Goal: Transaction & Acquisition: Purchase product/service

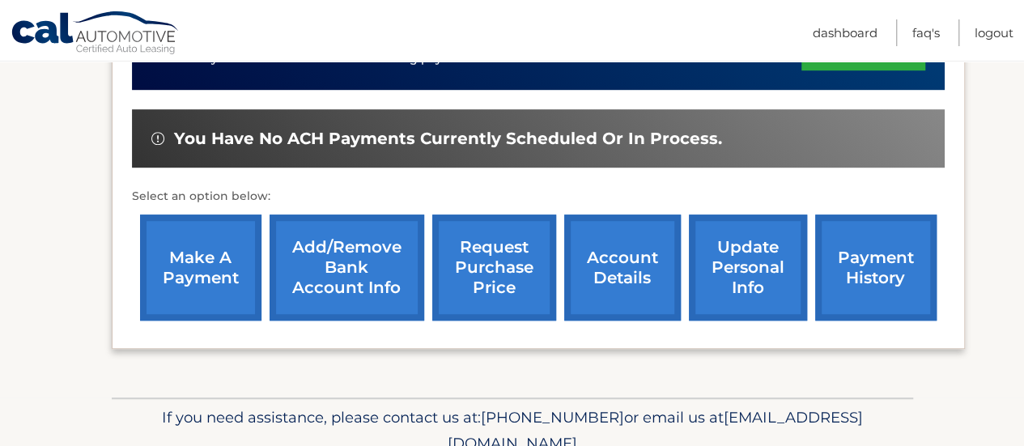
scroll to position [486, 0]
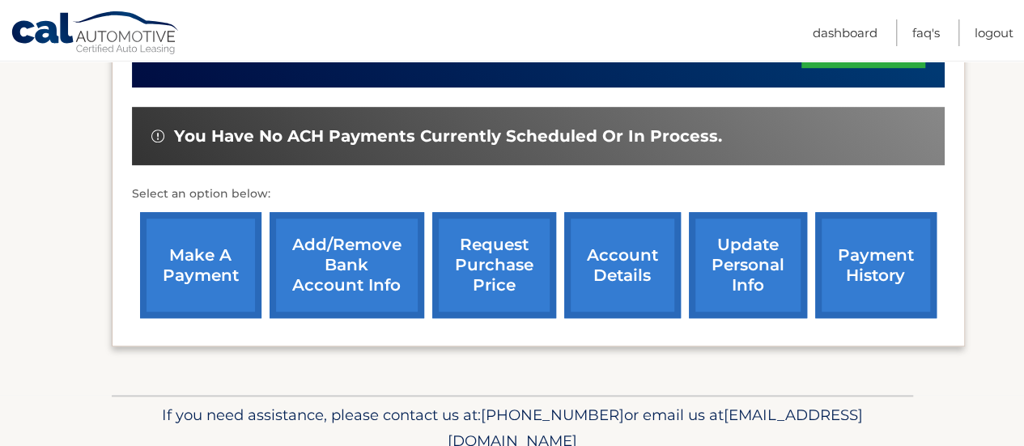
click at [149, 271] on link "make a payment" at bounding box center [200, 265] width 121 height 106
click at [177, 263] on link "make a payment" at bounding box center [200, 265] width 121 height 106
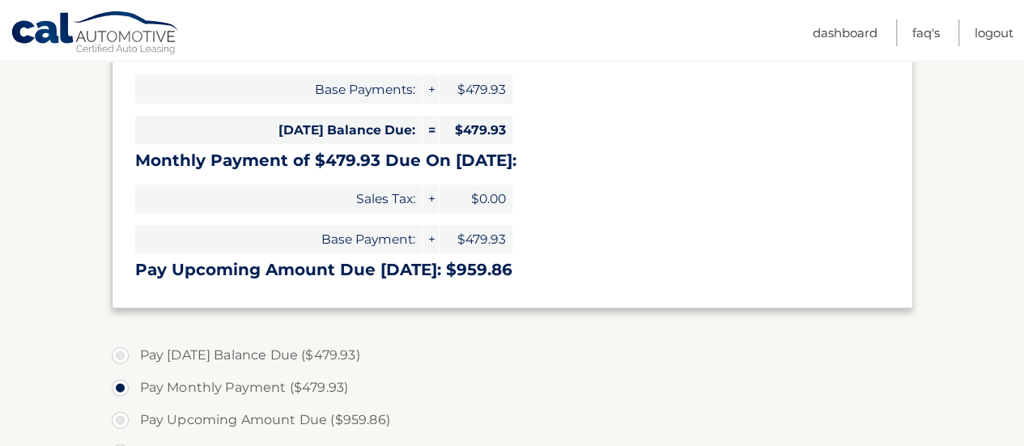
scroll to position [324, 0]
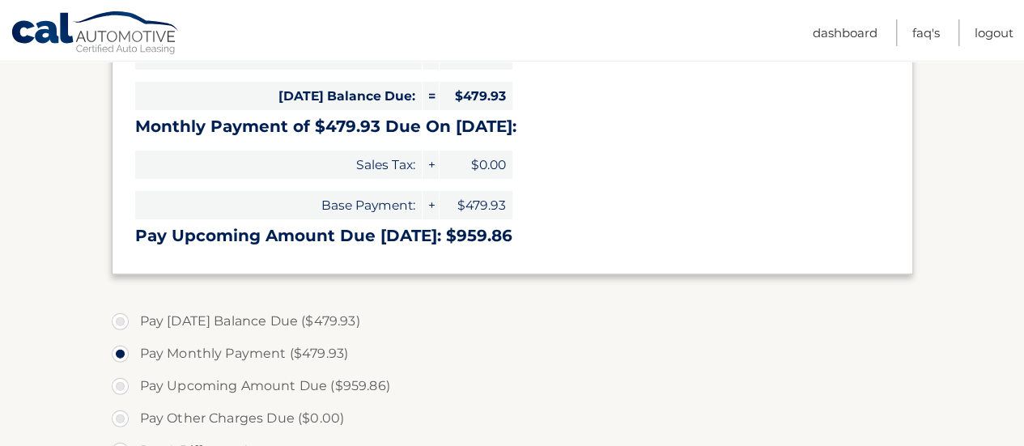
click at [117, 321] on label "Pay Today's Balance Due ($479.93)" at bounding box center [512, 321] width 801 height 32
click at [118, 321] on input "Pay Today's Balance Due ($479.93)" at bounding box center [126, 318] width 16 height 26
radio input "true"
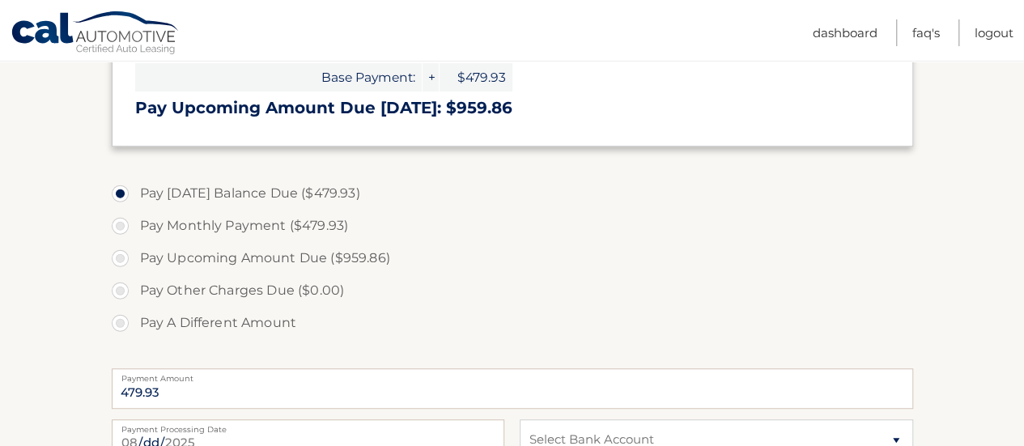
scroll to position [486, 0]
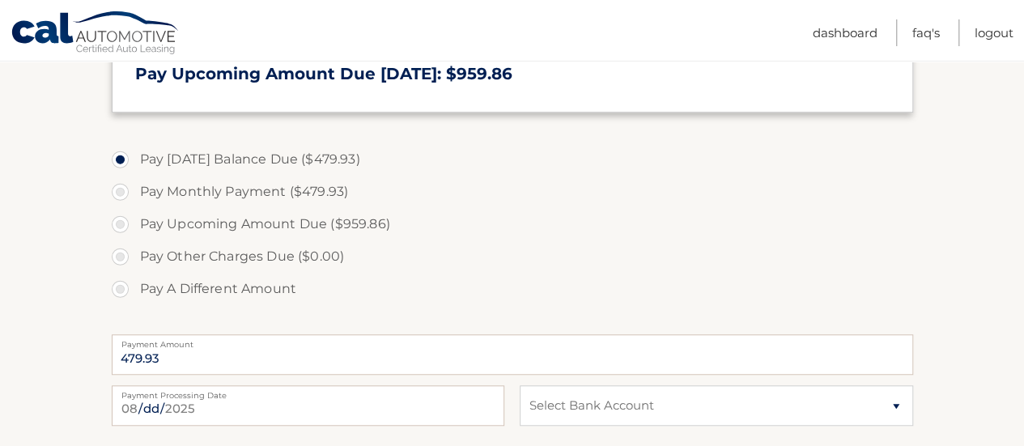
click at [123, 188] on label "Pay Monthly Payment ($479.93)" at bounding box center [512, 192] width 801 height 32
click at [123, 188] on input "Pay Monthly Payment ($479.93)" at bounding box center [126, 189] width 16 height 26
radio input "true"
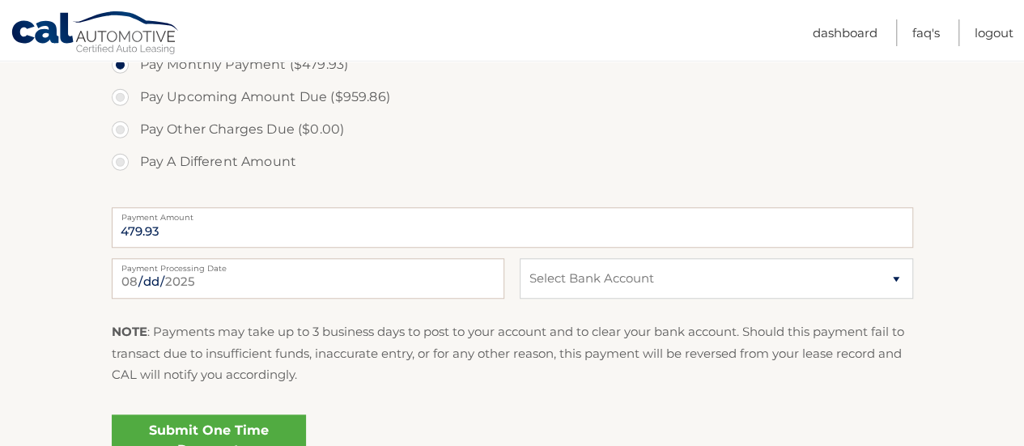
scroll to position [648, 0]
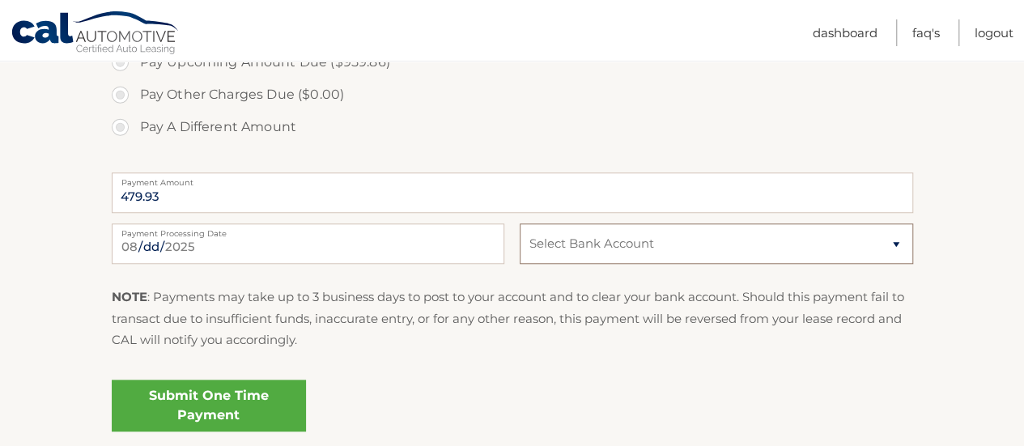
click at [616, 250] on select "Select Bank Account Checking RELIANT COMMUNITY FCU *****8191 Checking CITIZENS …" at bounding box center [716, 243] width 393 height 40
select select "OWZhYmExMjAtNjJkZi00NzU3LWI5ZGItMjBiNzA4NzllMGI2"
click at [520, 223] on select "Select Bank Account Checking RELIANT COMMUNITY FCU *****8191 Checking CITIZENS …" at bounding box center [716, 243] width 393 height 40
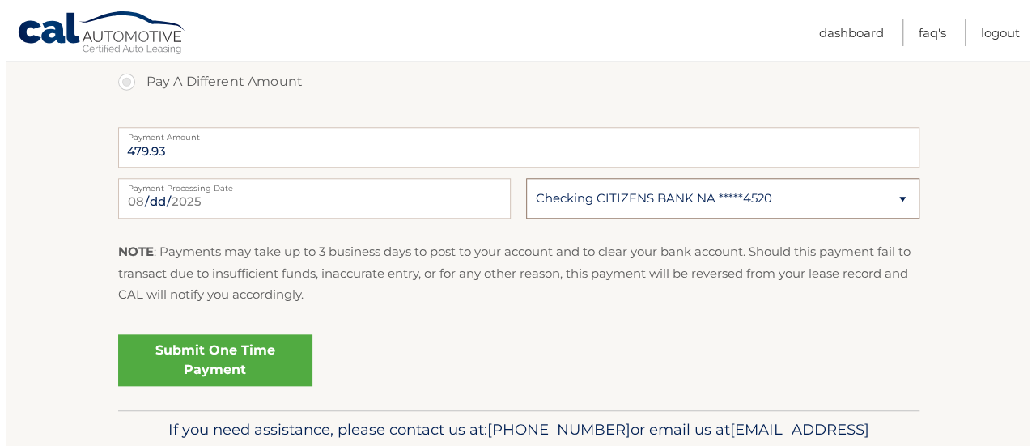
scroll to position [729, 0]
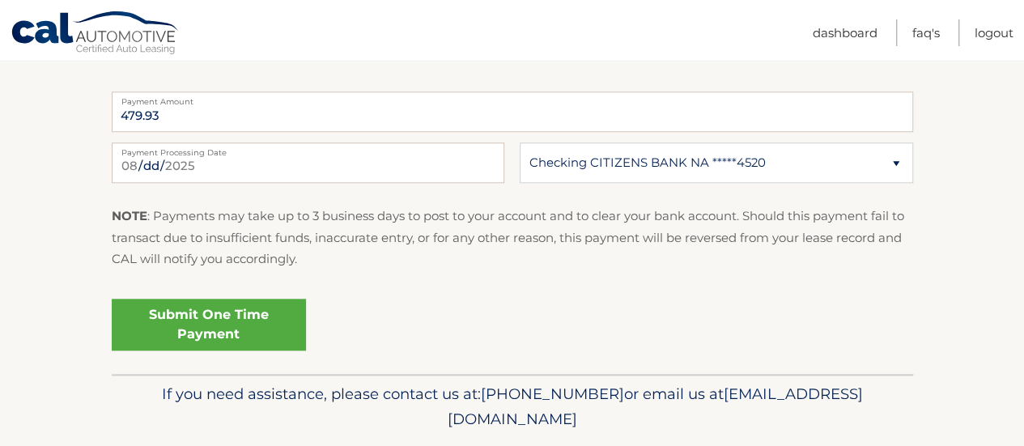
click at [201, 321] on link "Submit One Time Payment" at bounding box center [209, 325] width 194 height 52
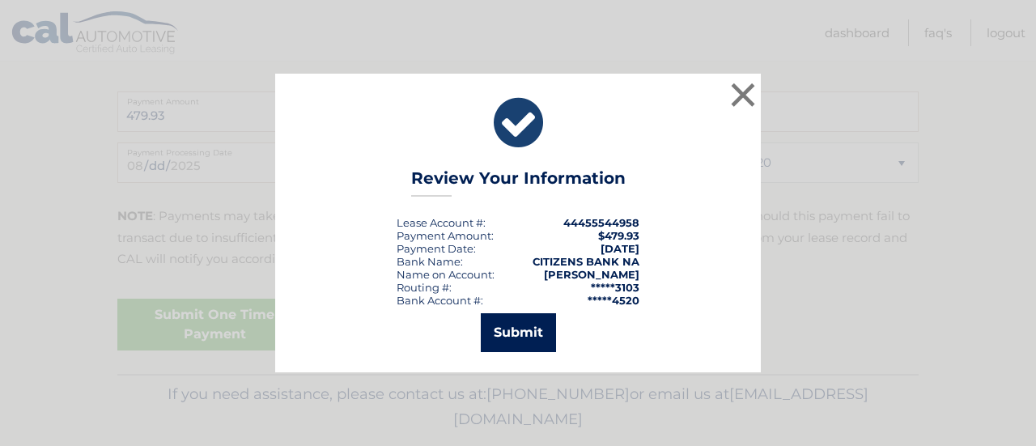
drag, startPoint x: 533, startPoint y: 335, endPoint x: 560, endPoint y: 308, distance: 38.4
click at [533, 333] on button "Submit" at bounding box center [518, 332] width 75 height 39
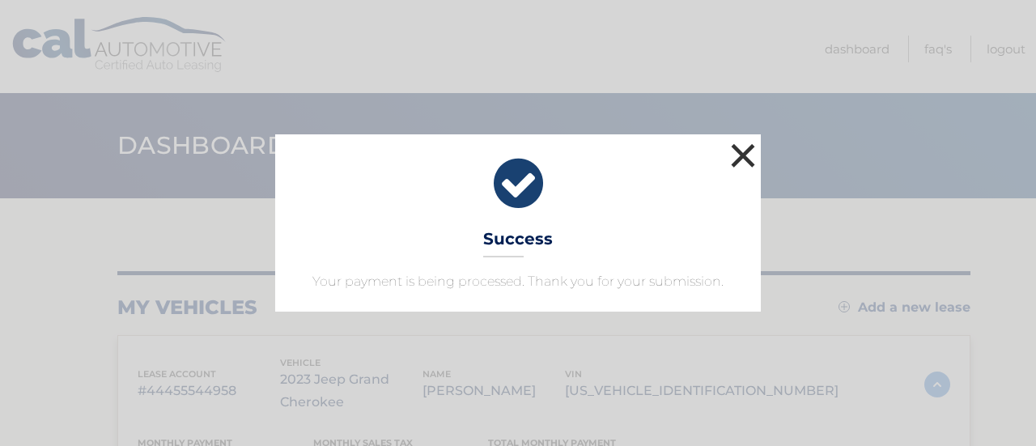
drag, startPoint x: 737, startPoint y: 163, endPoint x: 684, endPoint y: 126, distance: 64.0
click at [737, 163] on button "×" at bounding box center [743, 155] width 32 height 32
